Goal: Transaction & Acquisition: Purchase product/service

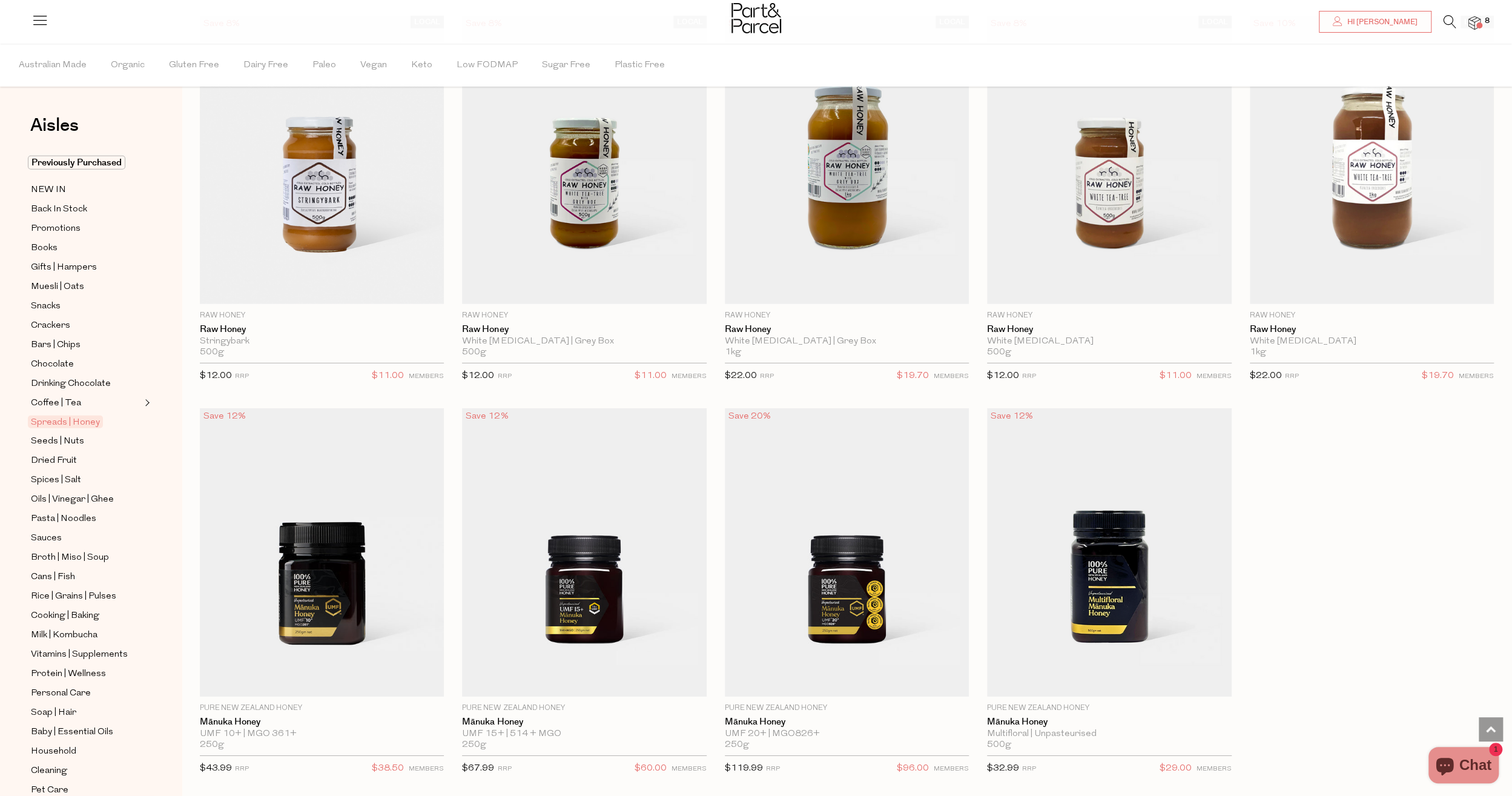
click at [1457, 13] on div at bounding box center [756, 20] width 1512 height 39
click at [1444, 23] on icon at bounding box center [1450, 21] width 13 height 13
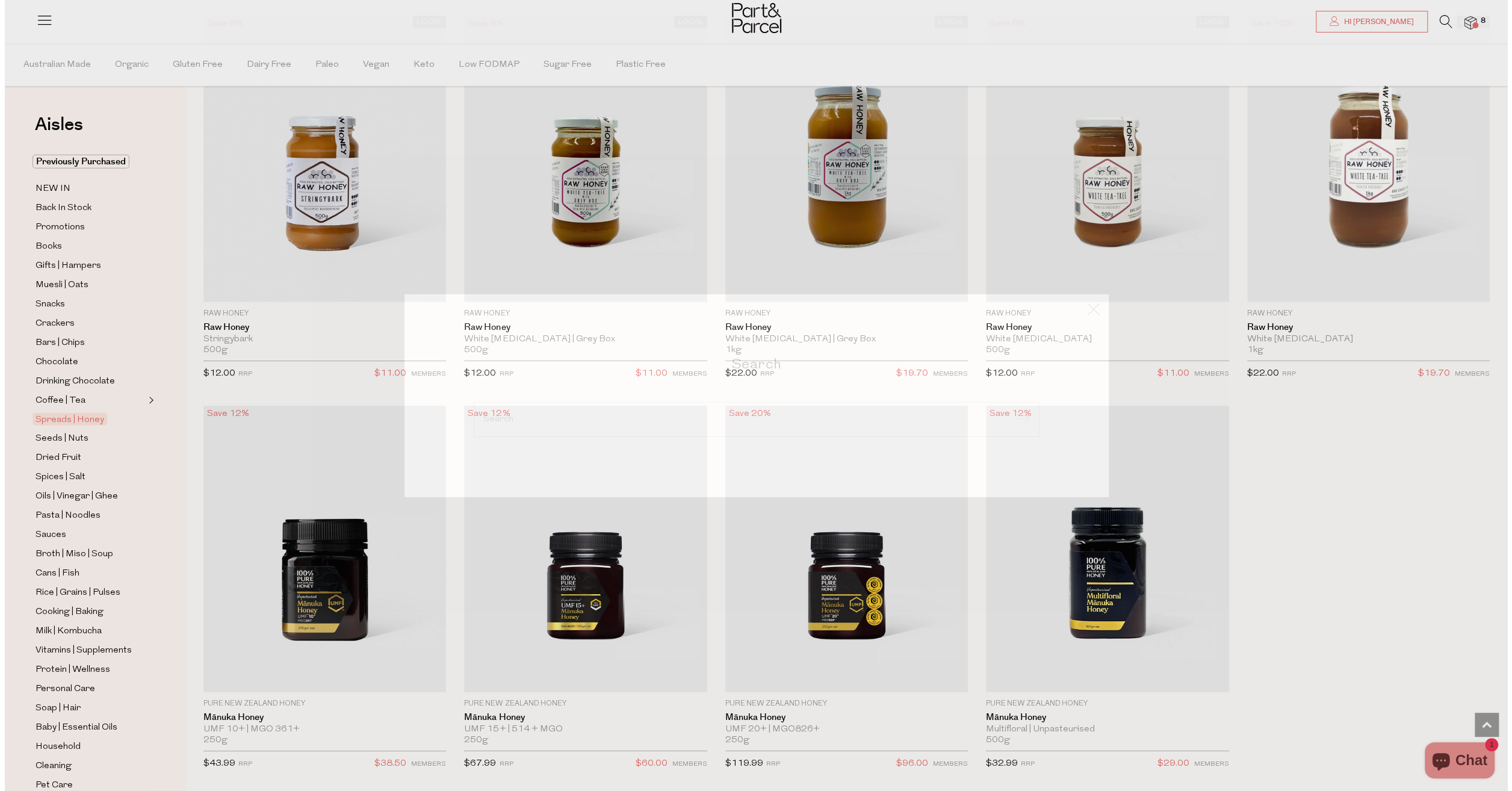
scroll to position [3280, 0]
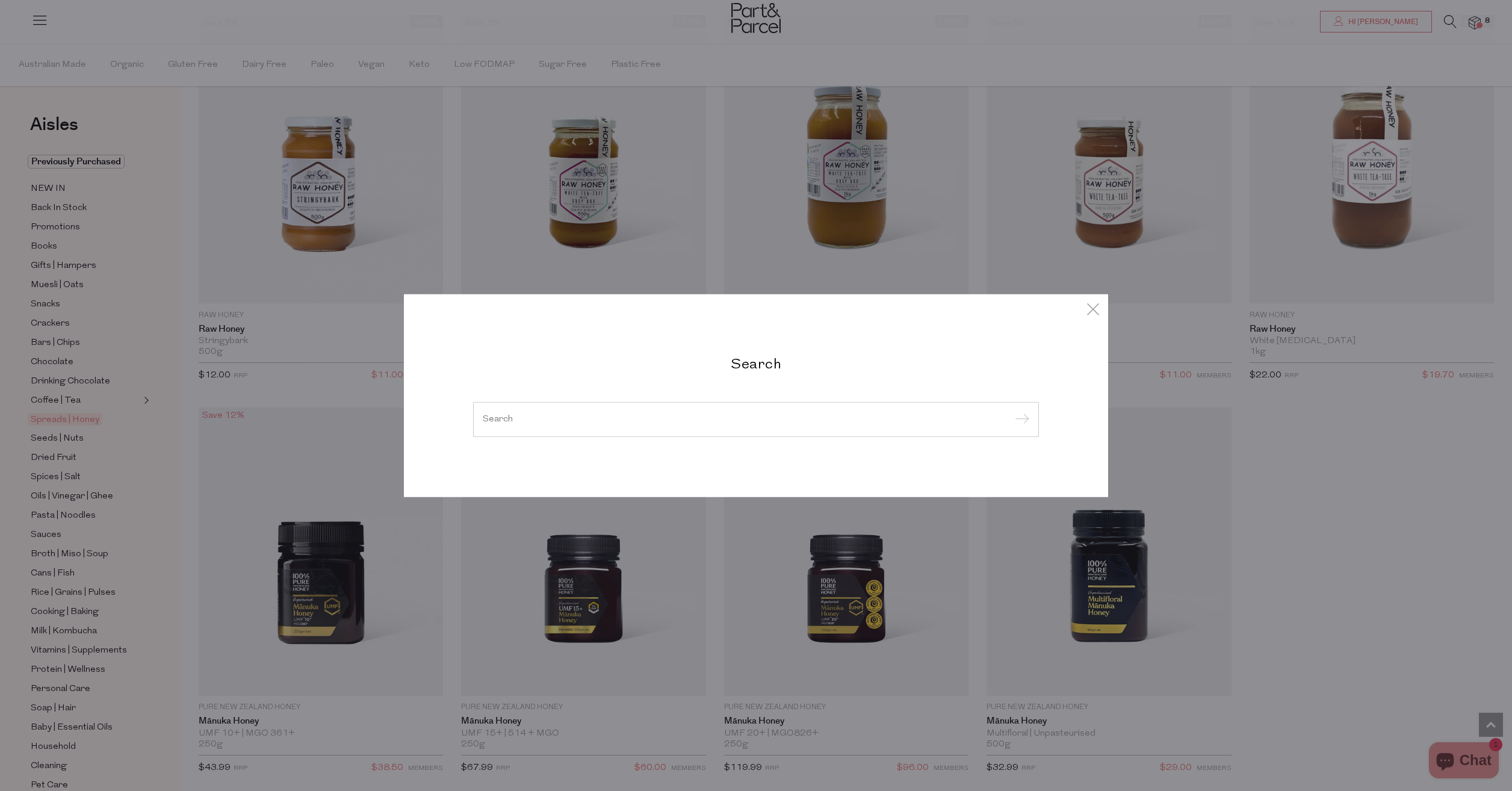
click at [641, 430] on div at bounding box center [756, 420] width 566 height 35
click at [617, 424] on input "search" at bounding box center [756, 420] width 546 height 9
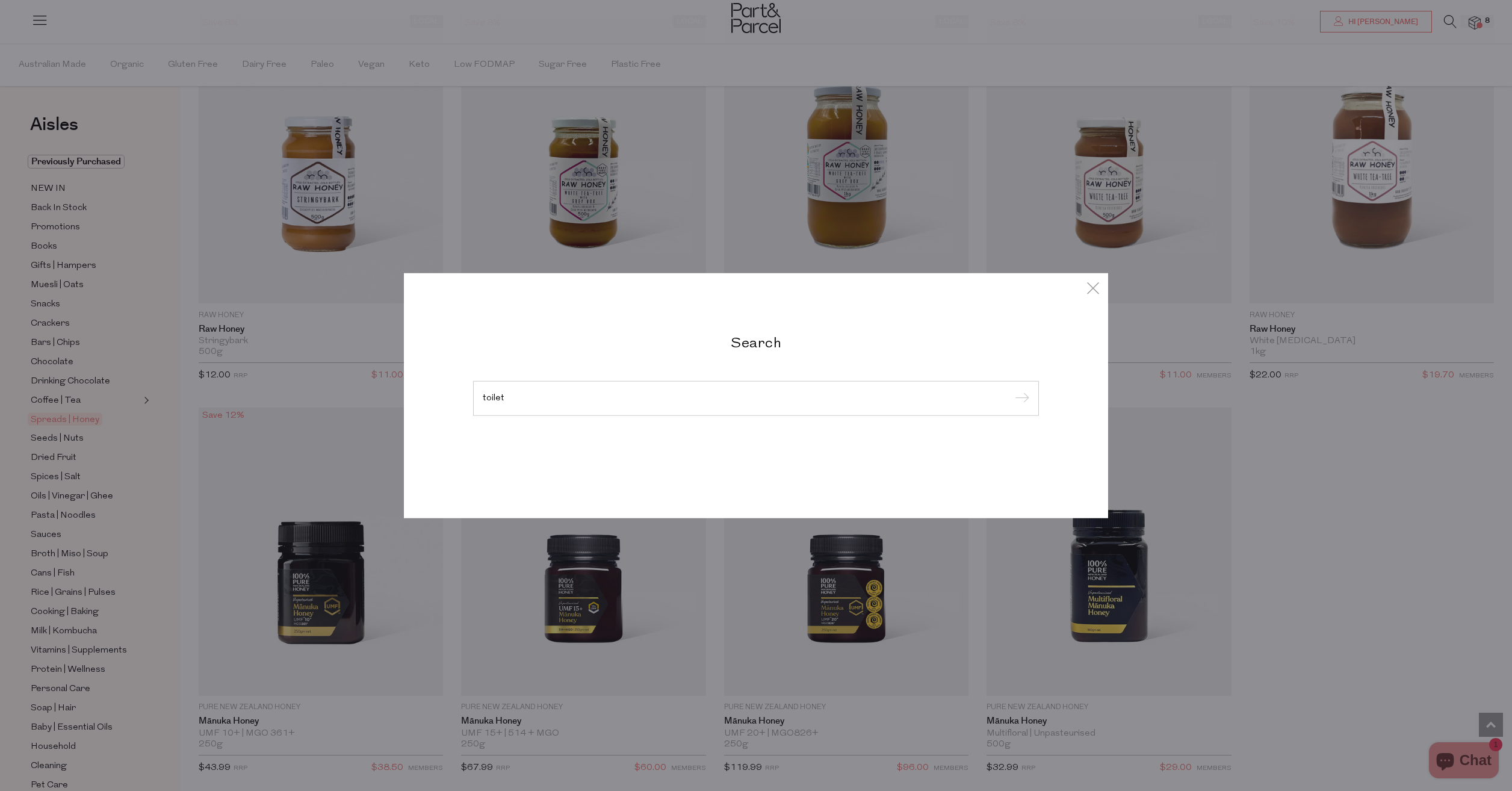
type input "toilet"
click at [1011, 390] on input "submit" at bounding box center [1020, 399] width 18 height 18
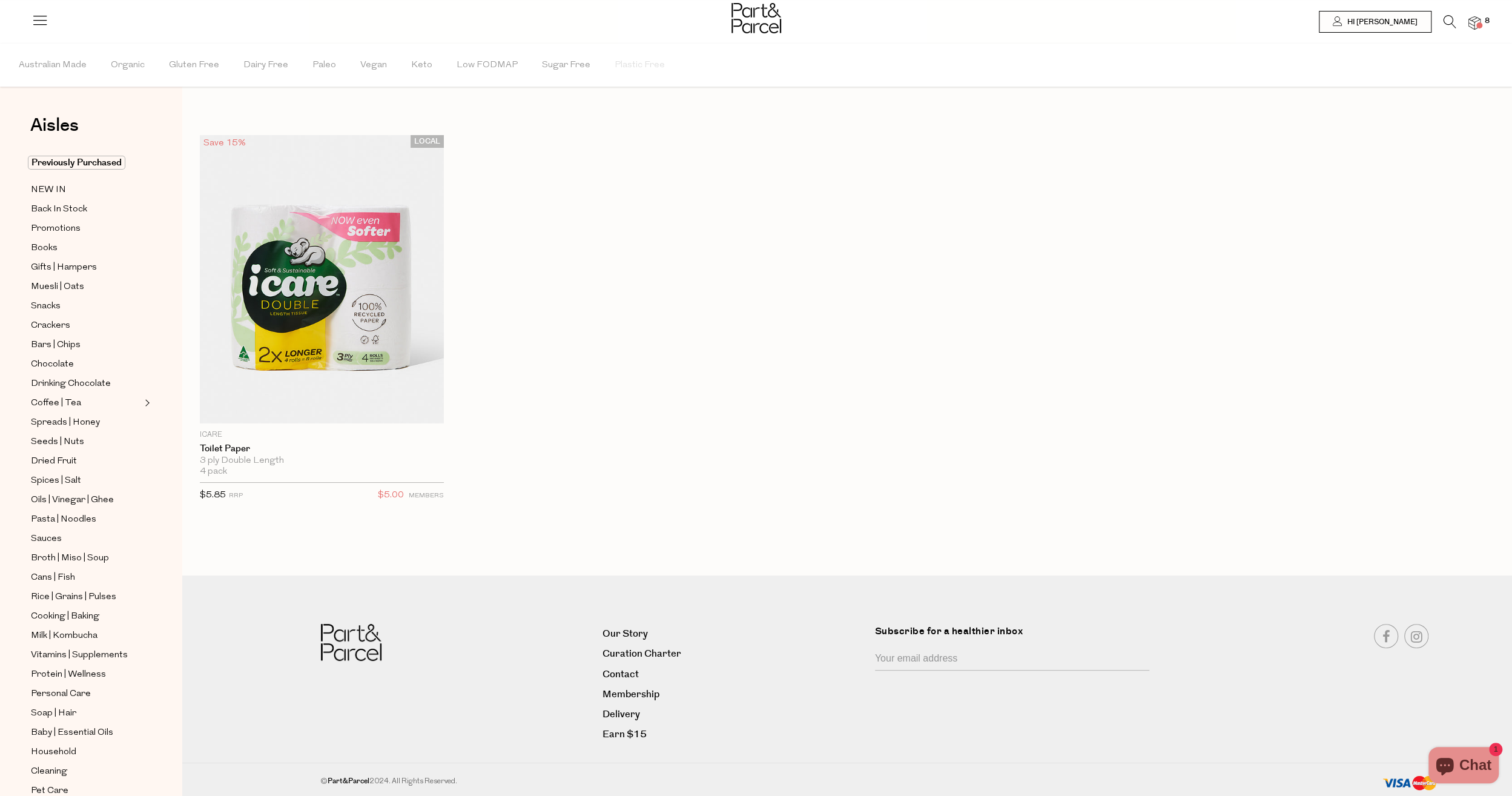
click at [1483, 26] on div at bounding box center [756, 20] width 1512 height 39
click at [1480, 24] on span at bounding box center [1480, 26] width 6 height 6
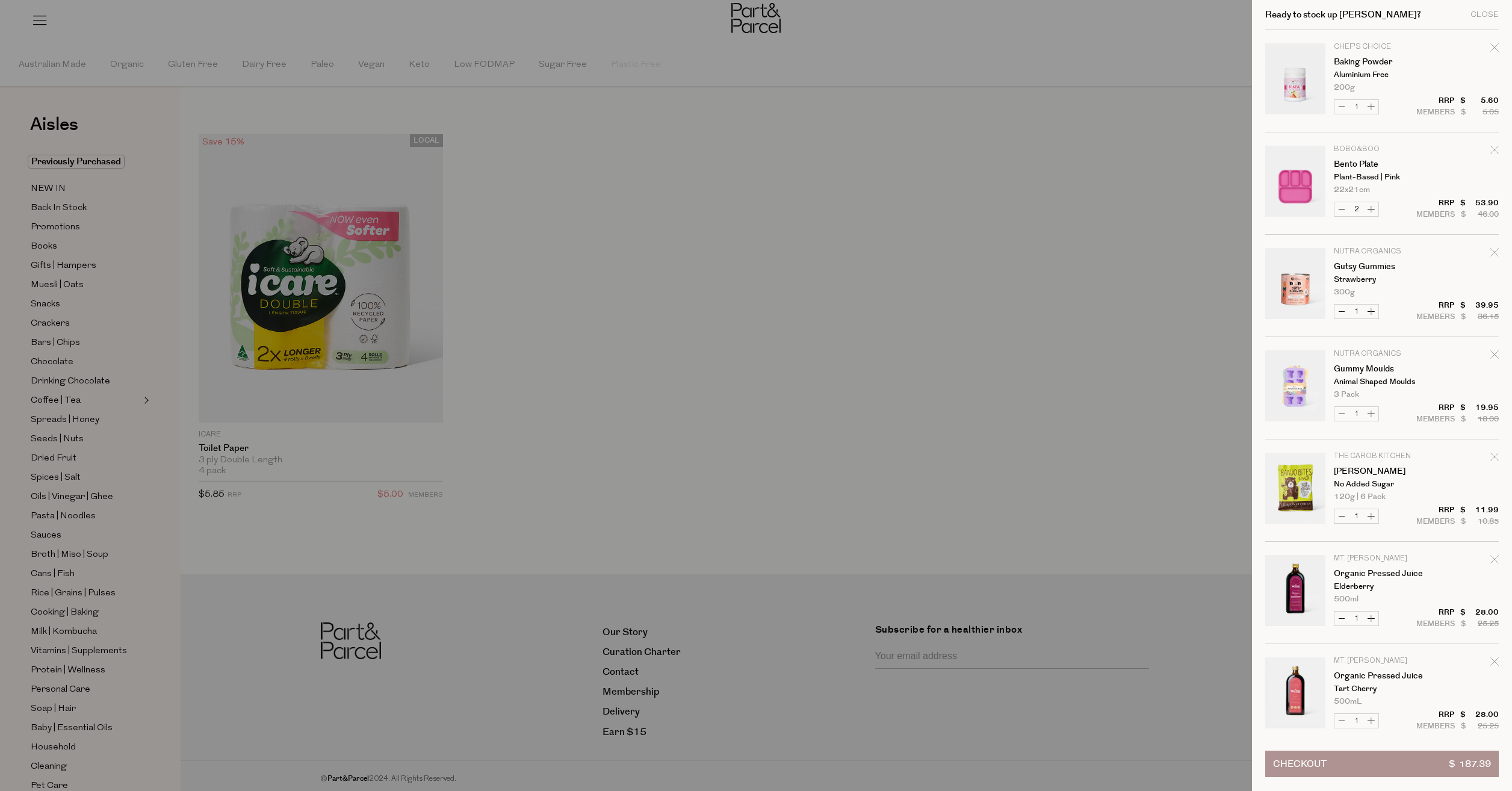
click at [1496, 459] on icon "Remove Carob Sultanas" at bounding box center [1494, 456] width 9 height 9
type input "Add Membership"
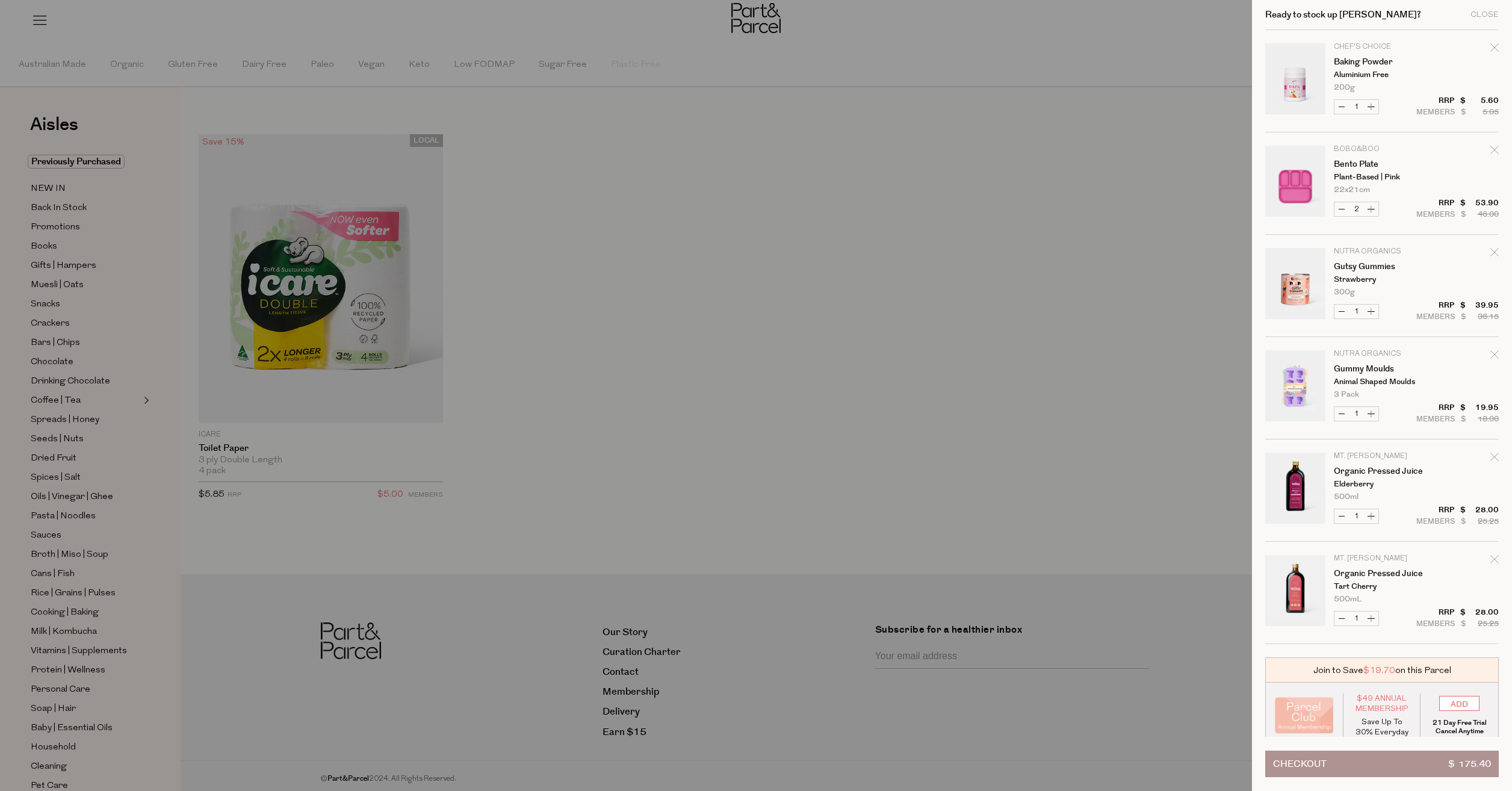
scroll to position [10, 0]
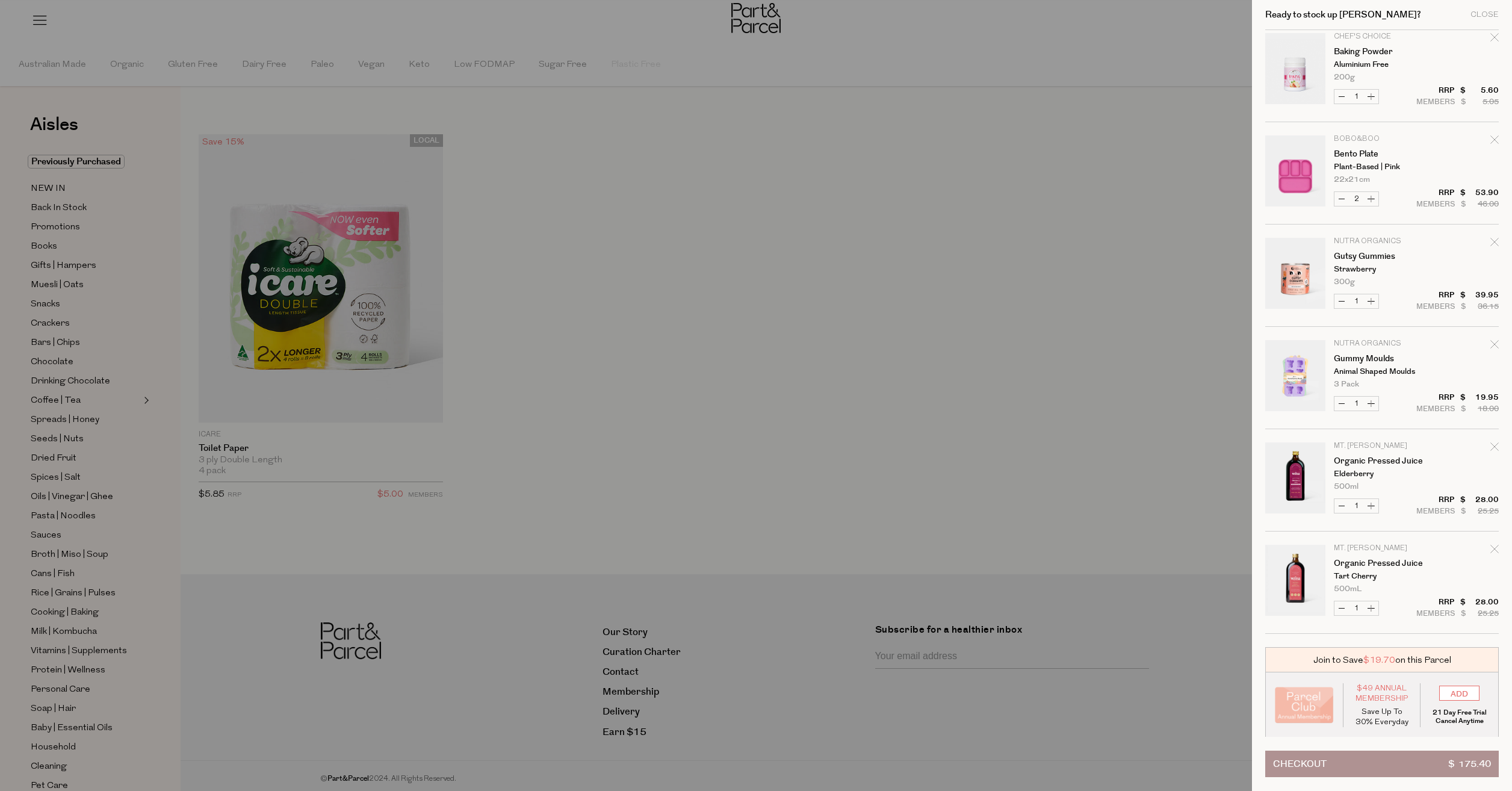
click at [1334, 757] on button "Checkout $ 175.40" at bounding box center [1382, 764] width 234 height 27
